Goal: Find specific page/section: Find specific page/section

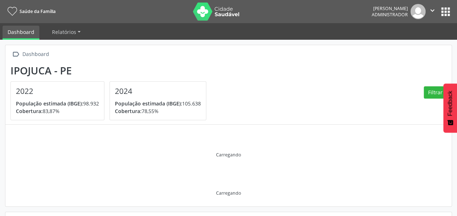
click at [442, 17] on button "apps" at bounding box center [445, 11] width 13 height 13
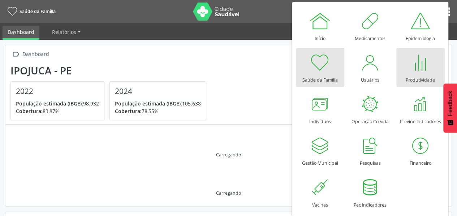
click at [420, 73] on div "Produtividade" at bounding box center [419, 78] width 29 height 10
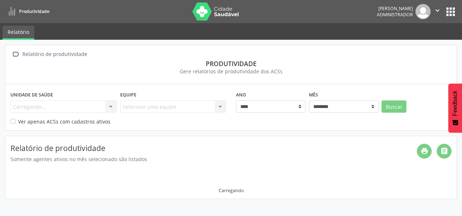
click at [418, 67] on div "Produtividade" at bounding box center [230, 64] width 441 height 8
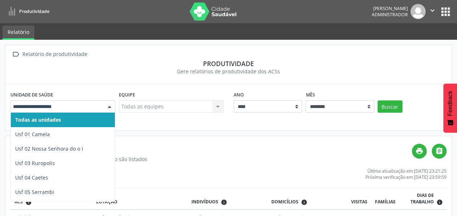
click at [109, 105] on div at bounding box center [109, 107] width 11 height 12
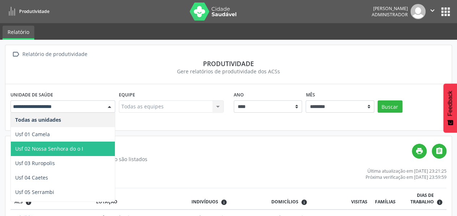
scroll to position [77, 0]
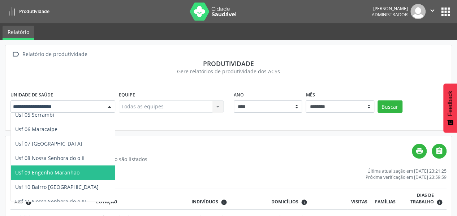
click at [66, 167] on span "Usf 09 Engenho Maranhao" at bounding box center [63, 172] width 104 height 14
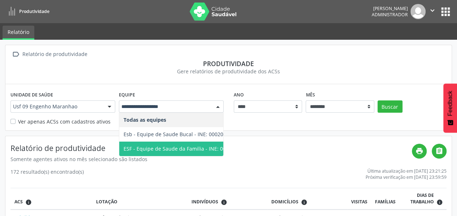
click at [198, 145] on span "ESF - Equipe de Saude da Familia - INE: 0000144010" at bounding box center [185, 148] width 125 height 7
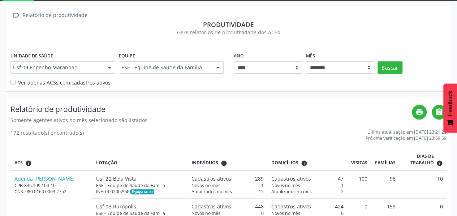
scroll to position [0, 0]
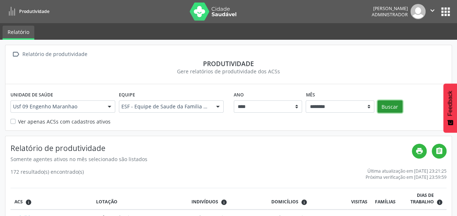
click at [388, 104] on button "Buscar" at bounding box center [389, 106] width 25 height 12
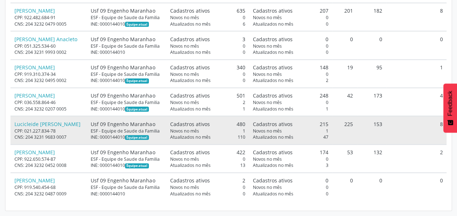
scroll to position [1, 0]
click at [62, 127] on link "Lucicleide [PERSON_NAME]" at bounding box center [47, 123] width 66 height 7
